Goal: Task Accomplishment & Management: Manage account settings

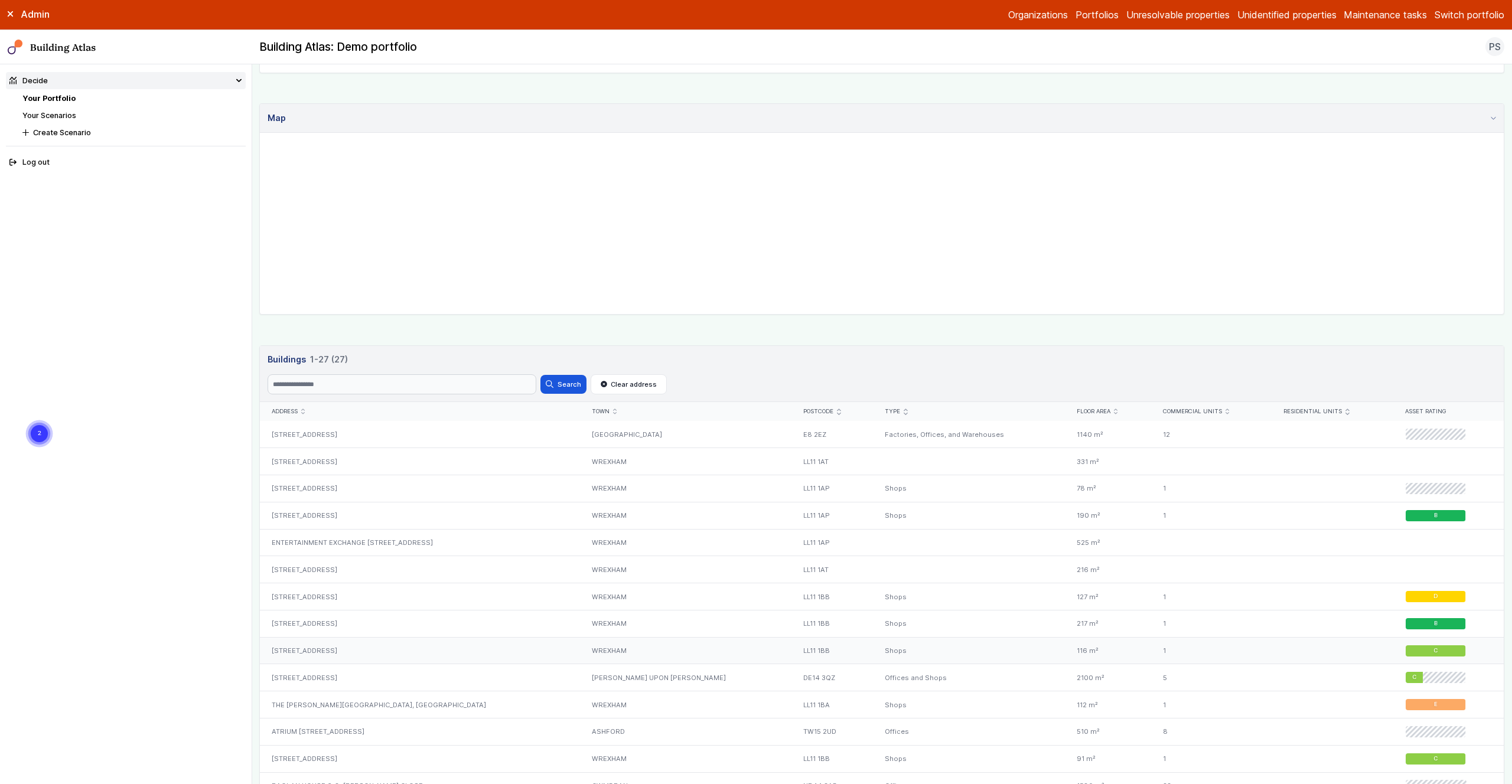
scroll to position [289, 0]
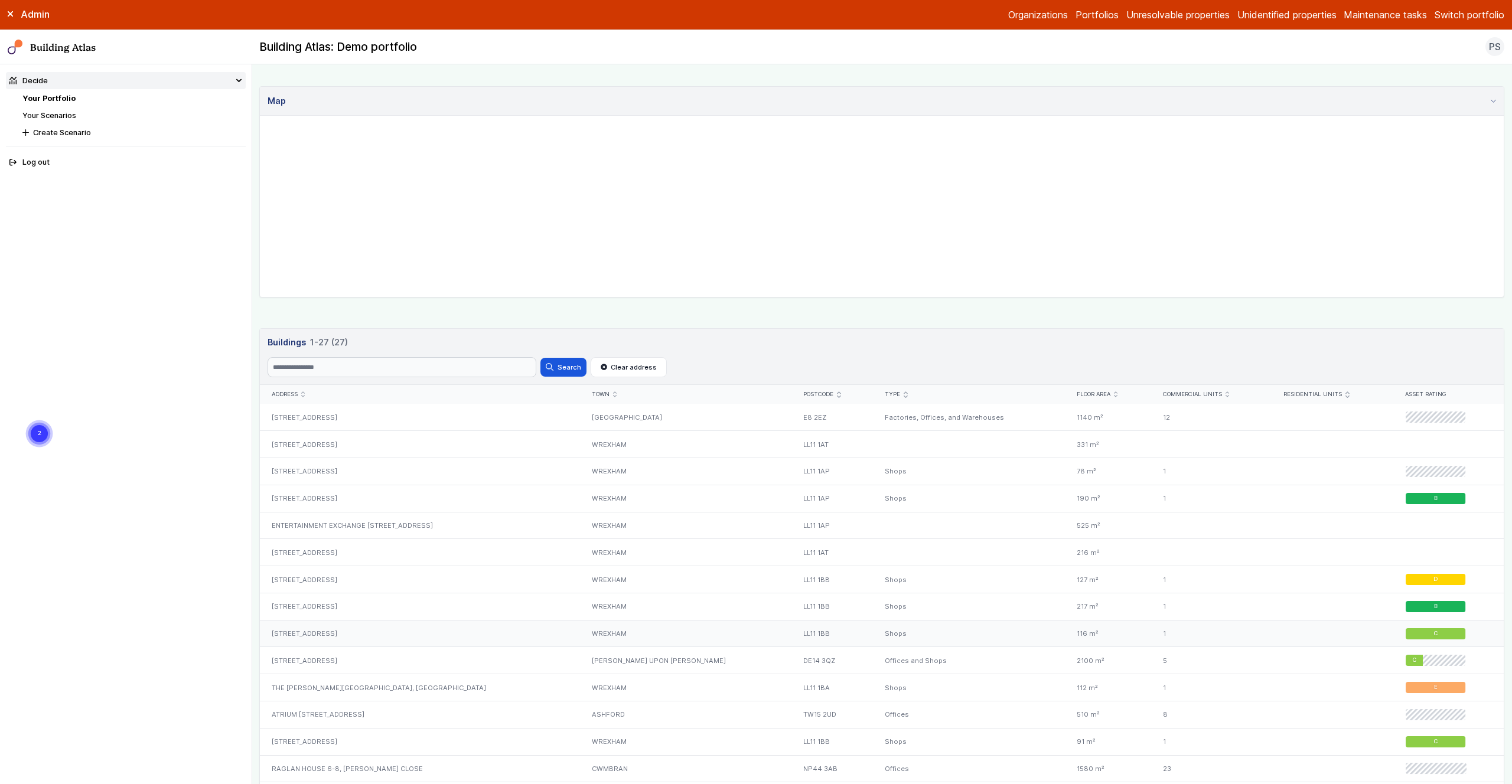
click at [317, 631] on div "37, HOPE STREET" at bounding box center [420, 634] width 320 height 27
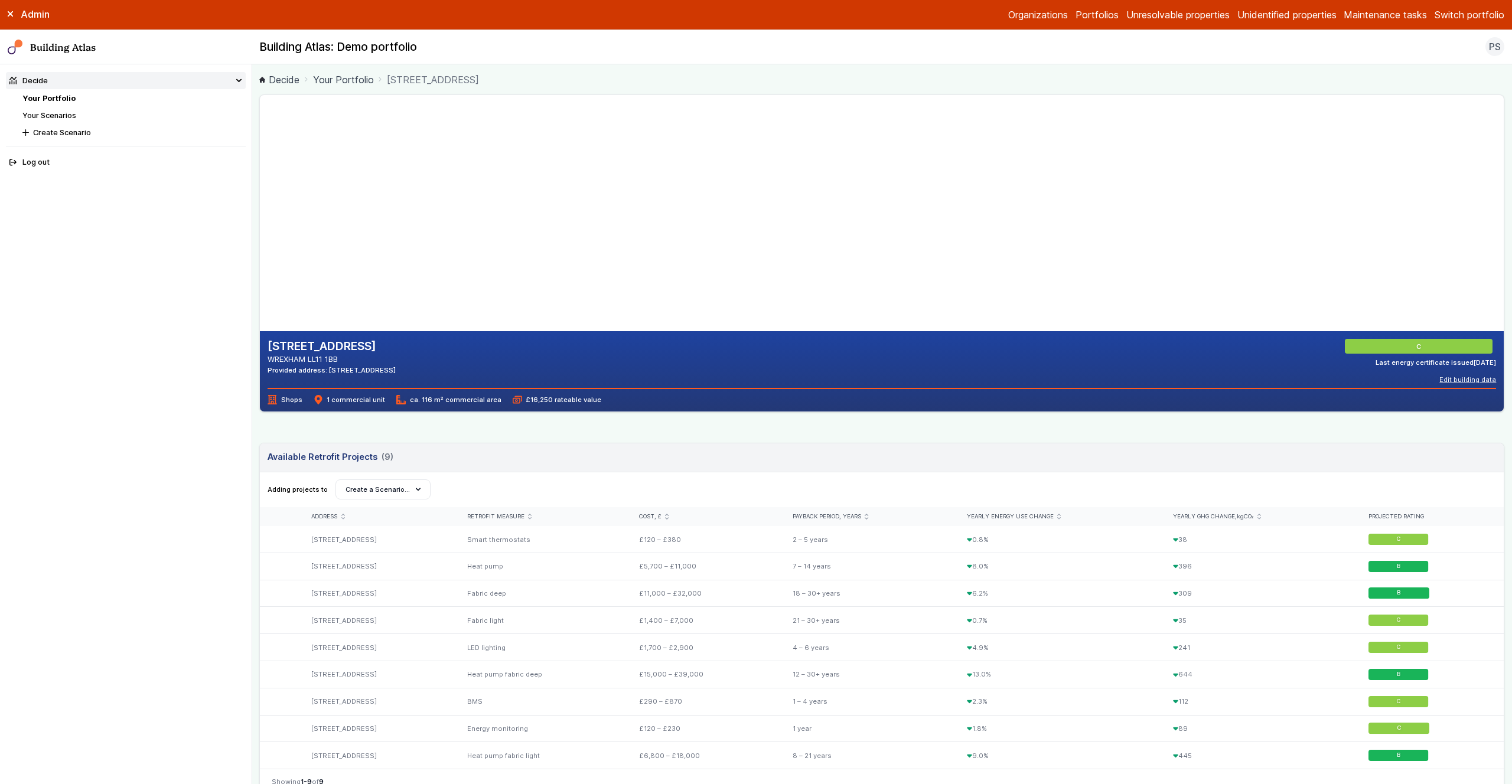
click at [1467, 380] on button "Edit building data" at bounding box center [1467, 379] width 57 height 9
drag, startPoint x: 797, startPoint y: 441, endPoint x: 828, endPoint y: 438, distance: 31.1
click at [0, 0] on button "Cancel" at bounding box center [0, 0] width 0 height 0
click at [957, 436] on div "37, HOPE STREET WREXHAM LL11 1BB Provided address: 37 hope street, LL11 1BB C L…" at bounding box center [882, 607] width 1245 height 1025
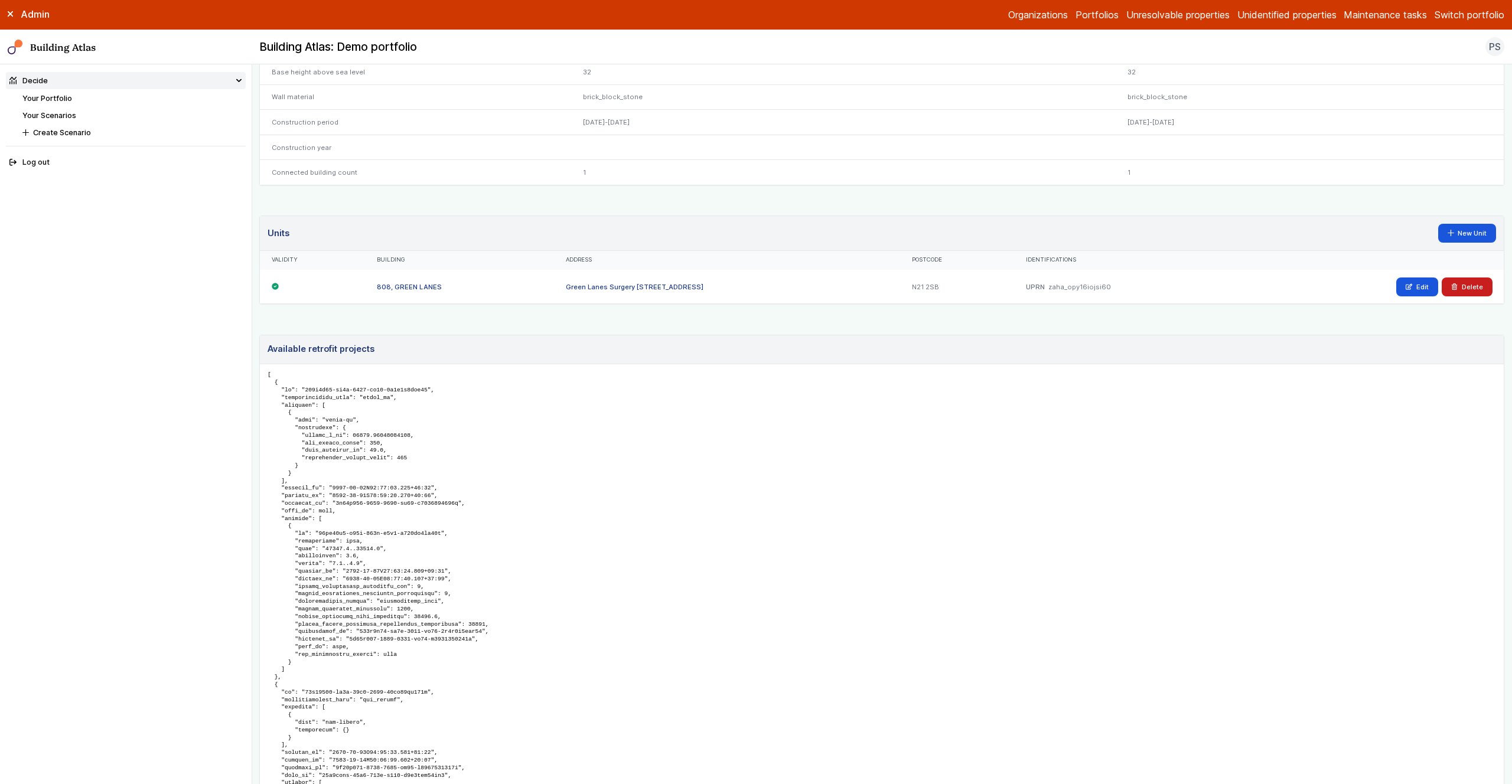
scroll to position [528, 0]
